Goal: Task Accomplishment & Management: Manage account settings

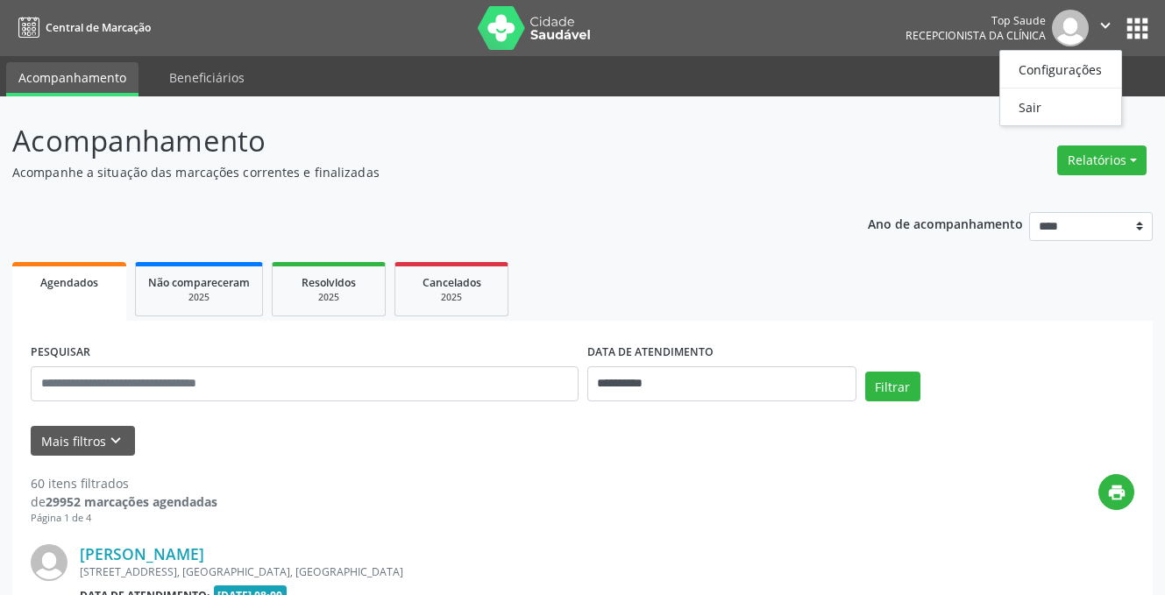
drag, startPoint x: 0, startPoint y: 0, endPoint x: 1105, endPoint y: 27, distance: 1105.1
click at [1105, 27] on icon "" at bounding box center [1105, 25] width 19 height 19
click at [1102, 26] on icon "" at bounding box center [1105, 25] width 19 height 19
click at [1035, 106] on link "Sair" at bounding box center [1060, 107] width 121 height 25
